Goal: Information Seeking & Learning: Learn about a topic

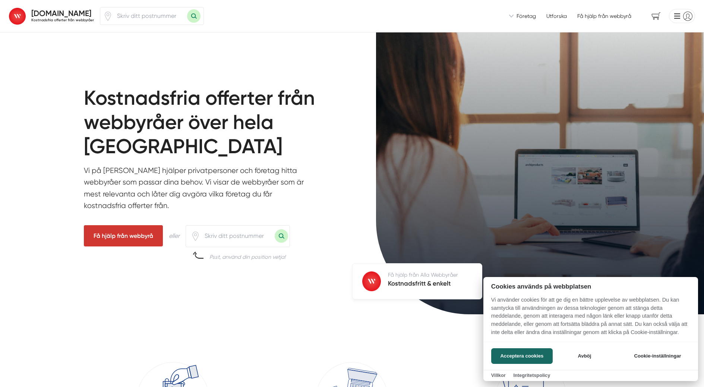
click at [237, 229] on div at bounding box center [352, 193] width 704 height 387
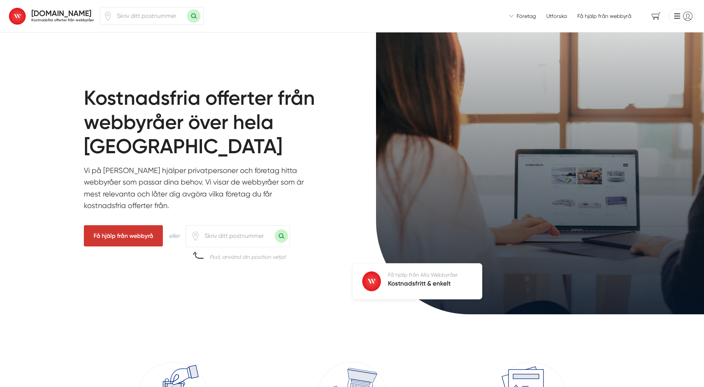
click at [236, 235] on input "number" at bounding box center [237, 235] width 75 height 17
type input "35242"
click at [280, 234] on button "Sök med postnummer" at bounding box center [281, 235] width 13 height 13
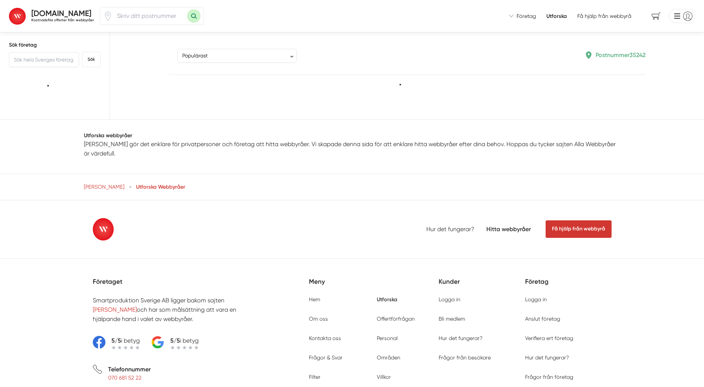
type input "35242"
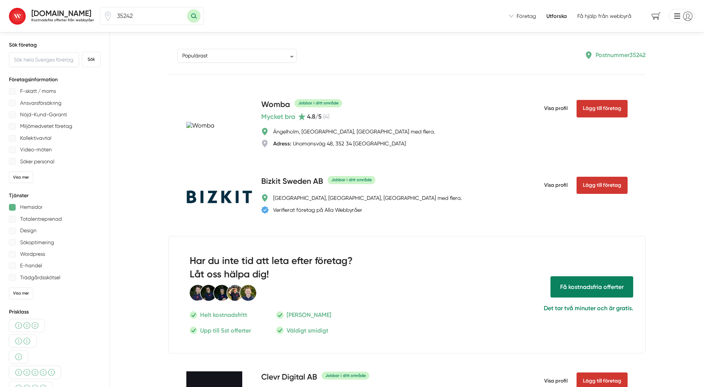
click at [13, 207] on div at bounding box center [12, 207] width 7 height 7
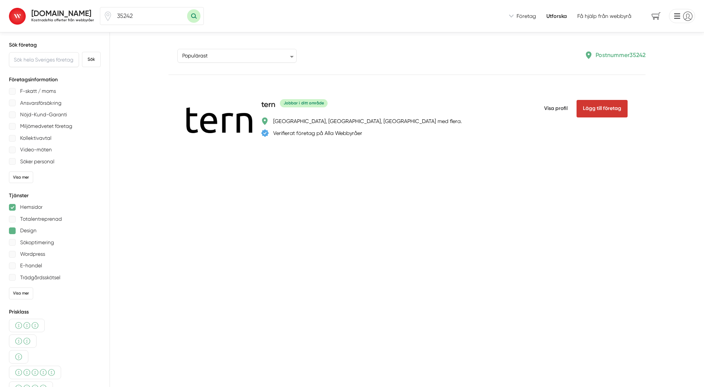
click at [15, 228] on div at bounding box center [12, 230] width 7 height 7
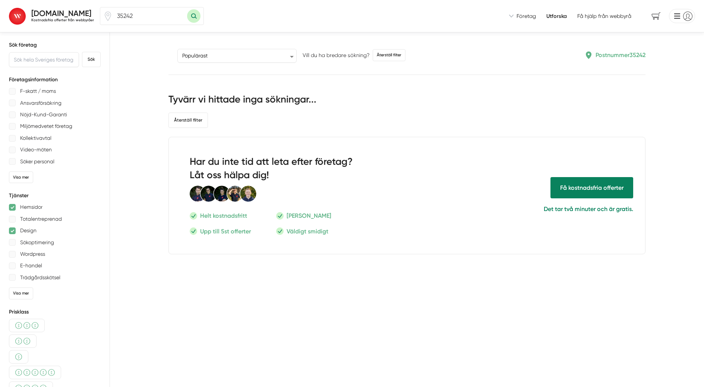
click at [12, 203] on div "Hemsidor" at bounding box center [55, 206] width 92 height 9
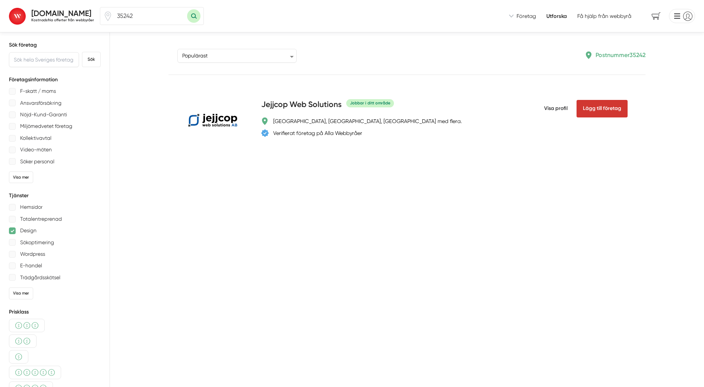
click at [12, 231] on div at bounding box center [12, 230] width 7 height 7
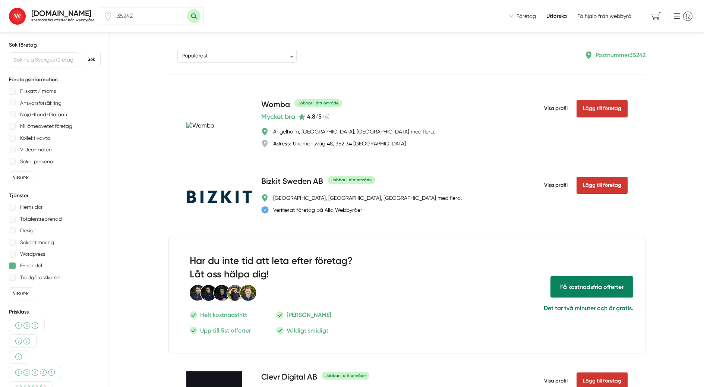
click at [12, 267] on div at bounding box center [12, 265] width 7 height 7
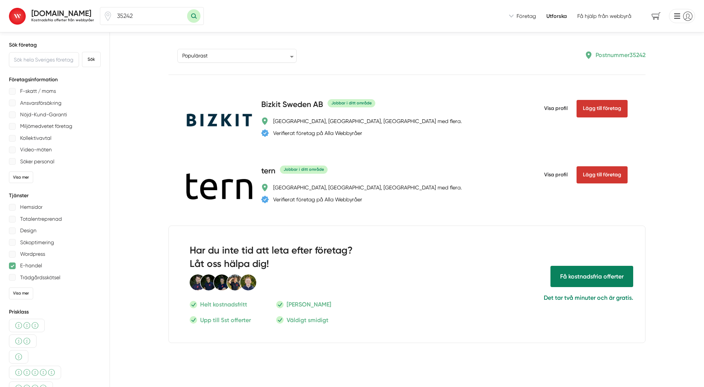
click at [9, 265] on div at bounding box center [12, 265] width 7 height 7
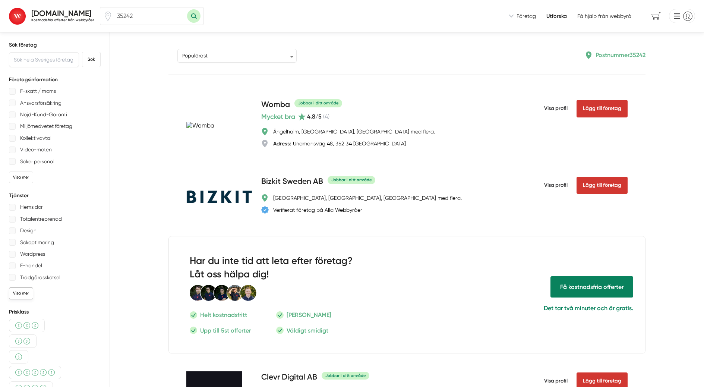
click at [26, 296] on div "Visa mer" at bounding box center [21, 293] width 24 height 12
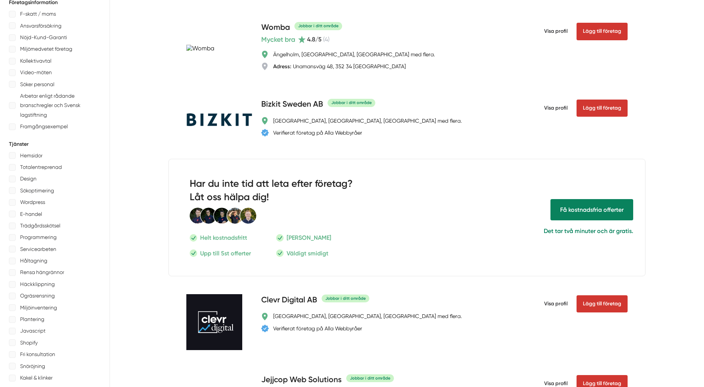
scroll to position [97, 0]
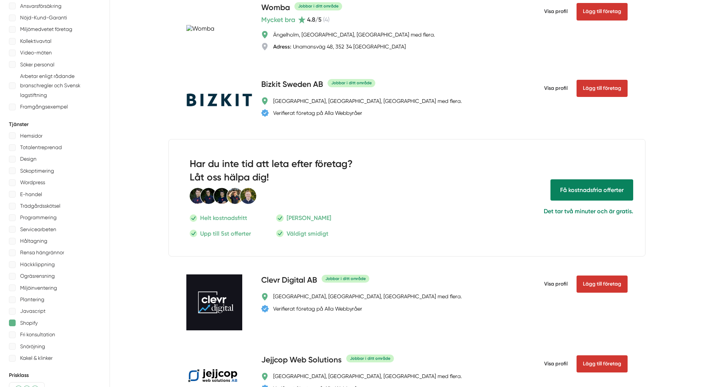
click at [14, 321] on div at bounding box center [12, 322] width 7 height 7
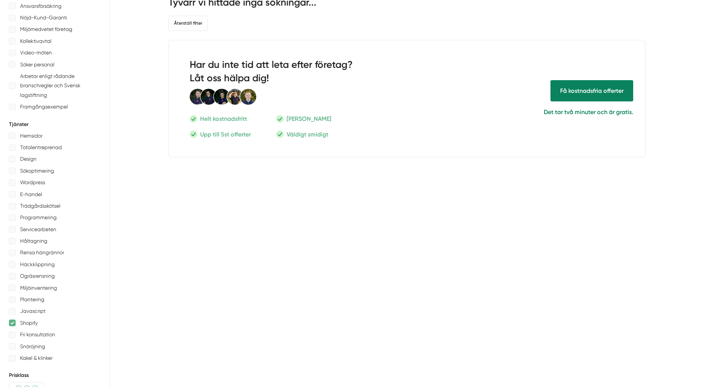
click at [13, 322] on div at bounding box center [12, 322] width 7 height 7
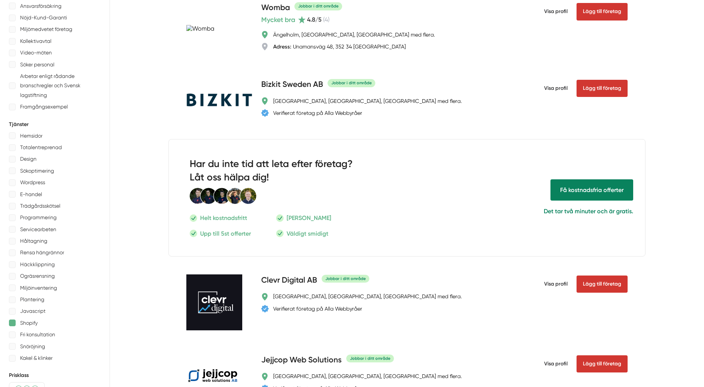
click at [13, 322] on div at bounding box center [12, 322] width 7 height 7
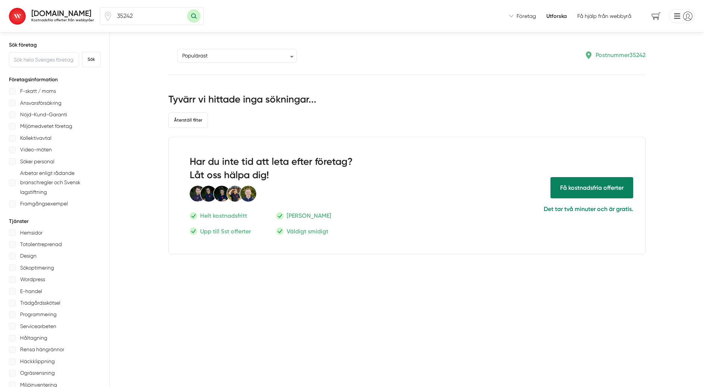
click at [54, 18] on h2 "Kostnadsfria offerter från webbyråer" at bounding box center [62, 20] width 63 height 5
